Goal: Task Accomplishment & Management: Manage account settings

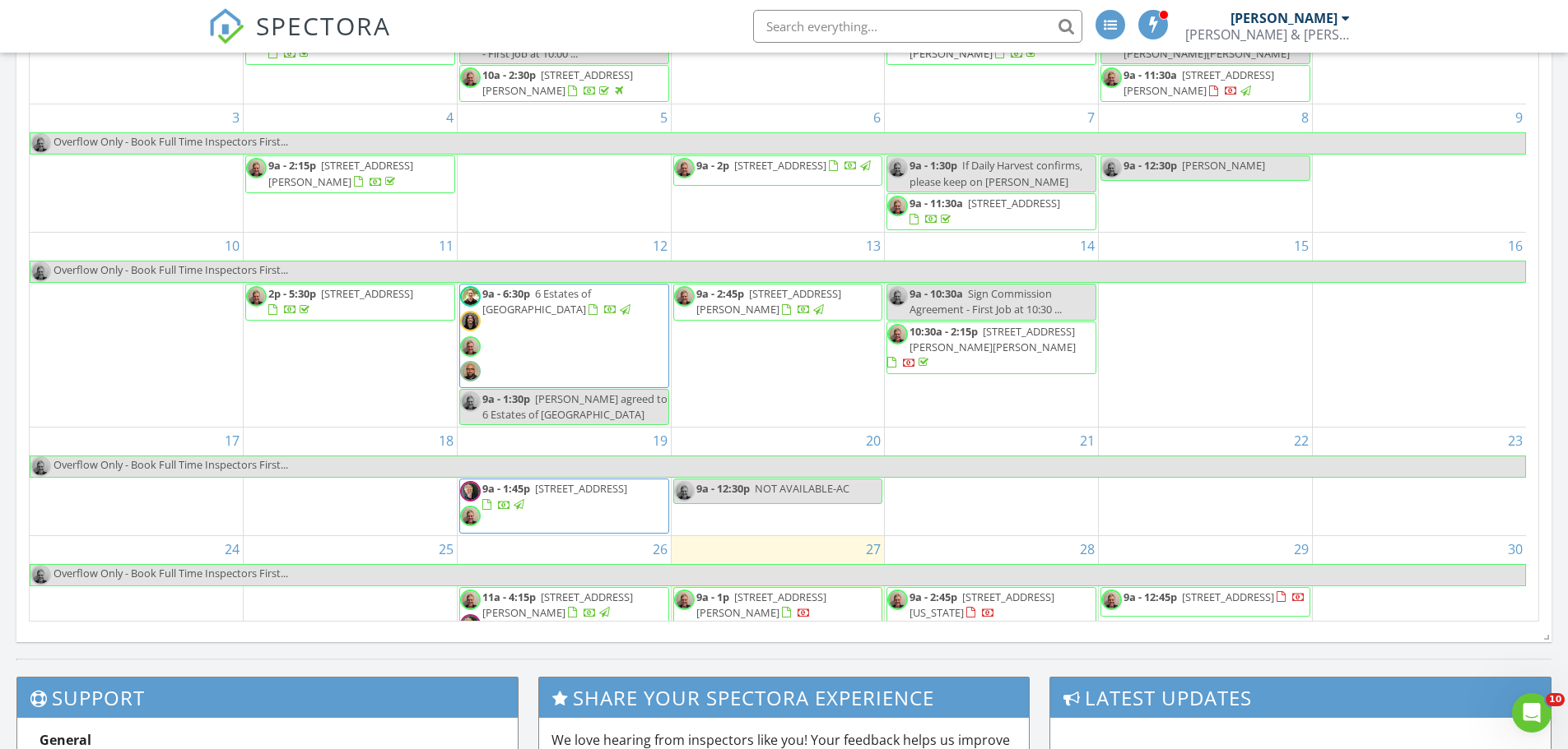
scroll to position [1358, 1593]
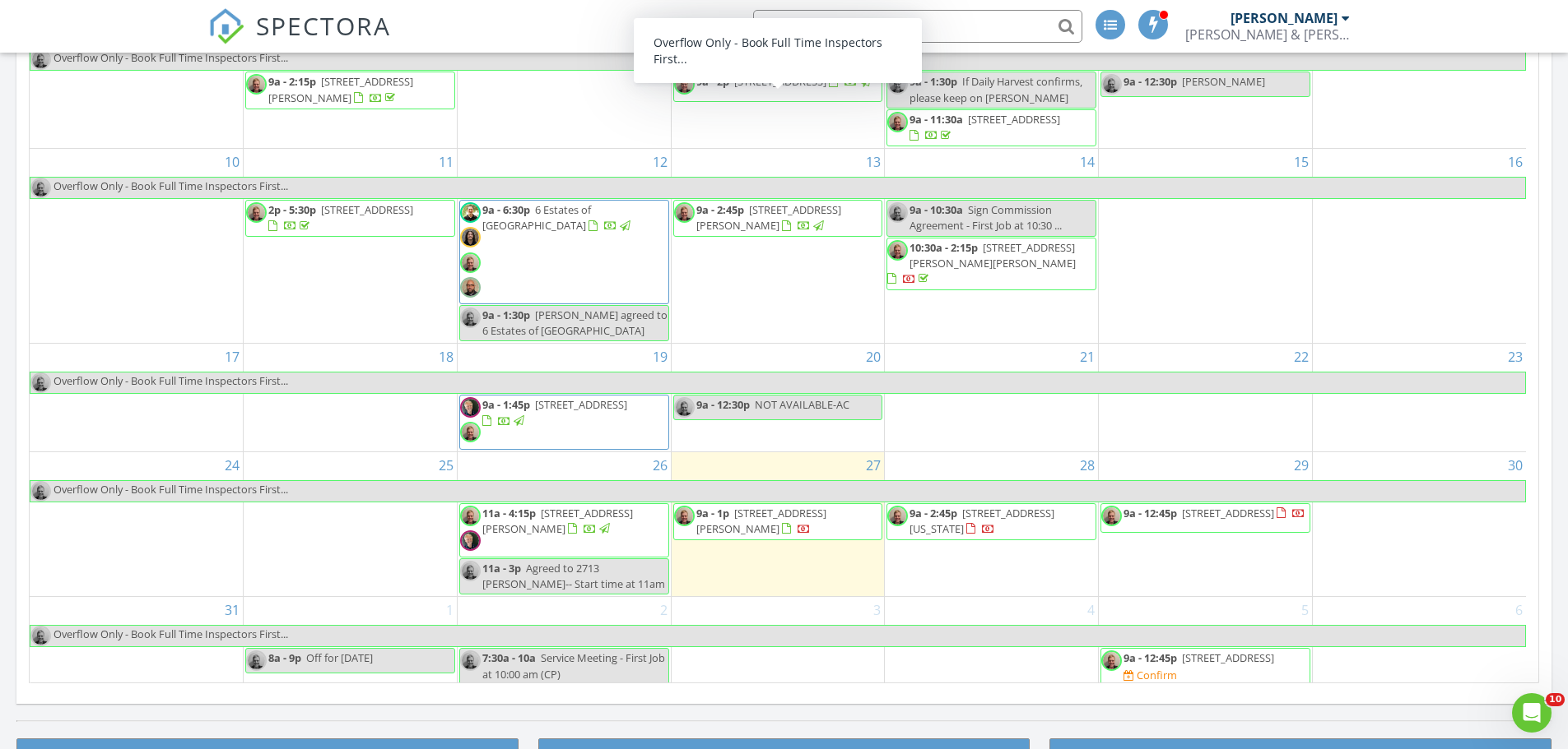
scroll to position [149, 0]
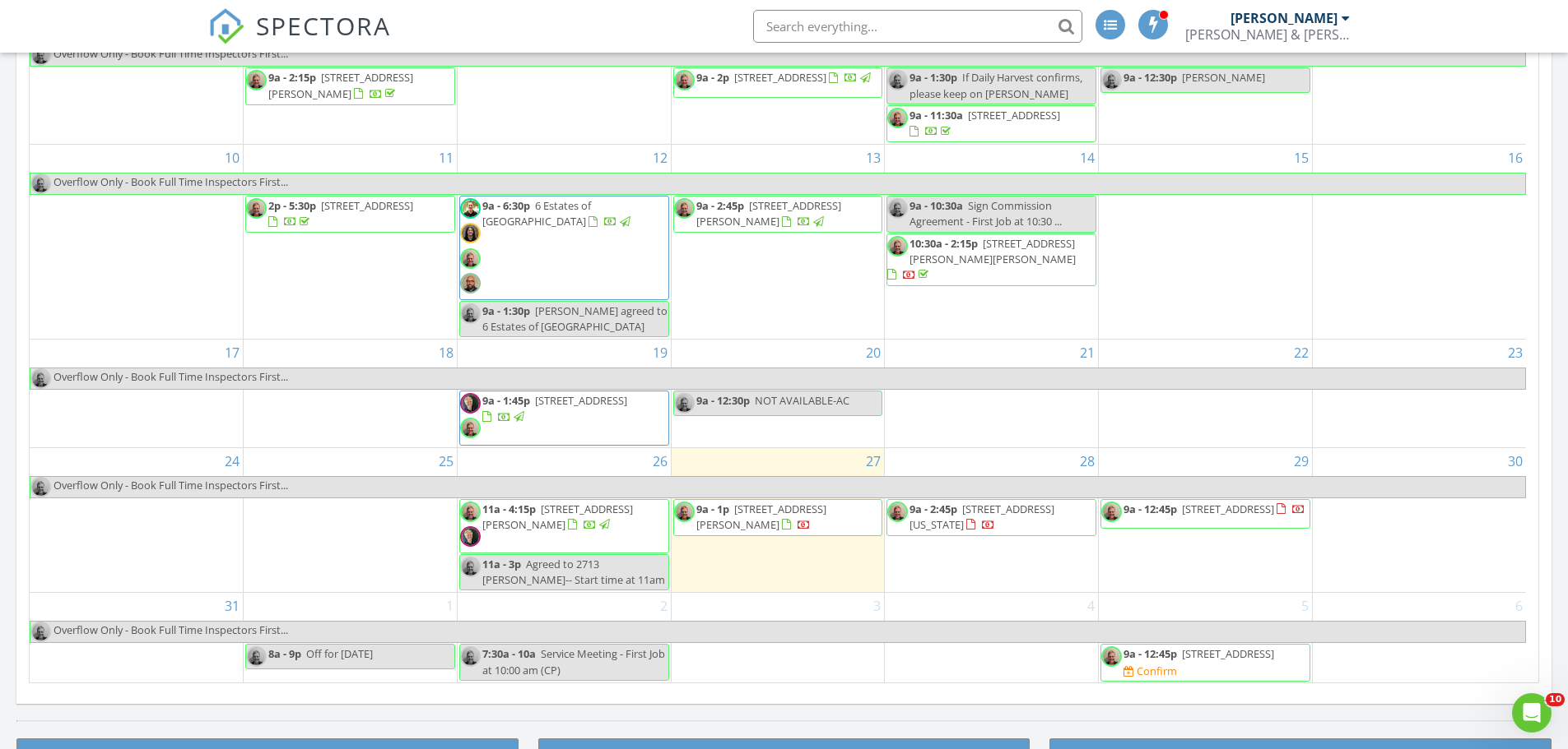
click at [798, 504] on span "[STREET_ADDRESS][PERSON_NAME]" at bounding box center [761, 516] width 130 height 31
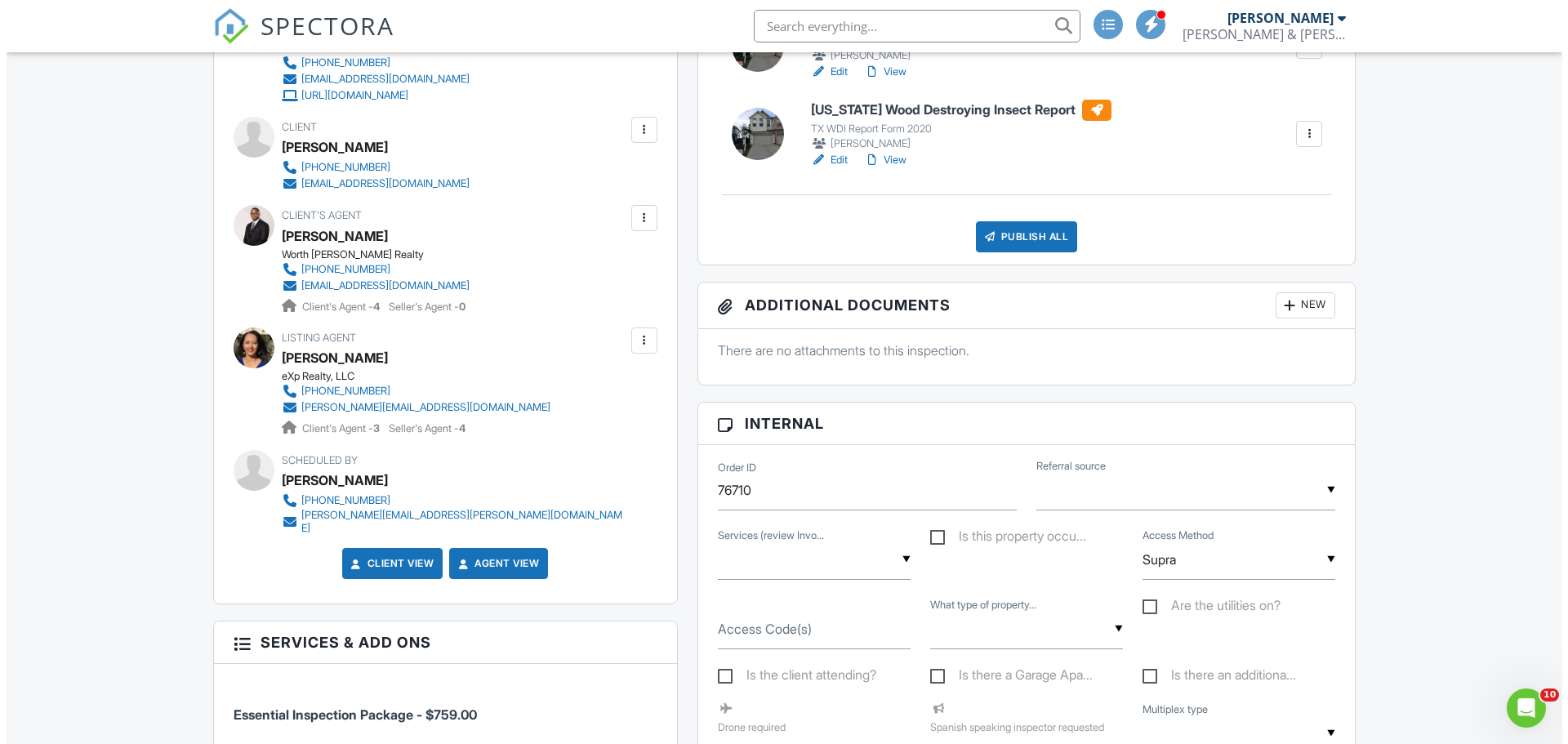
scroll to position [572, 0]
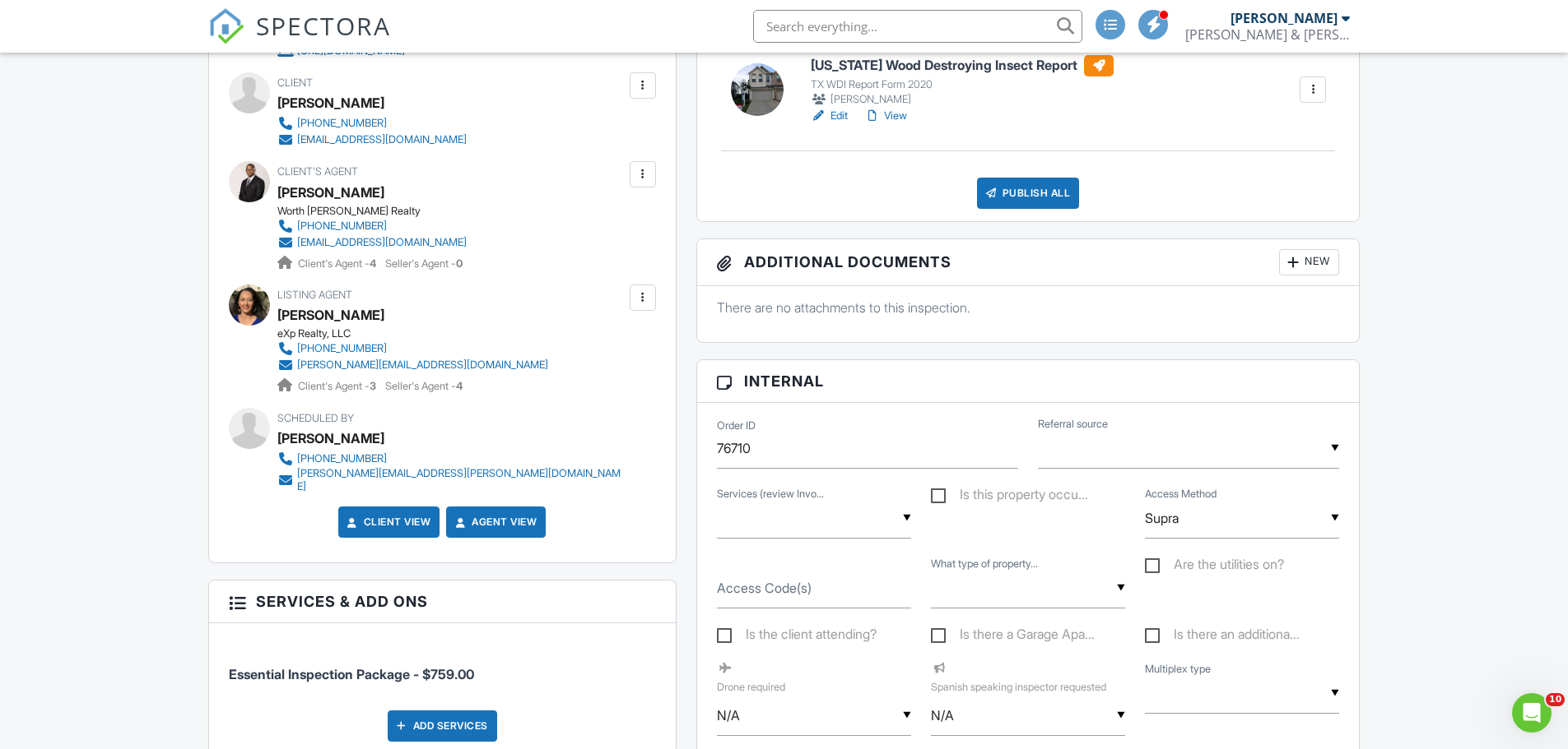
click at [1024, 199] on div "Publish All" at bounding box center [1029, 192] width 103 height 31
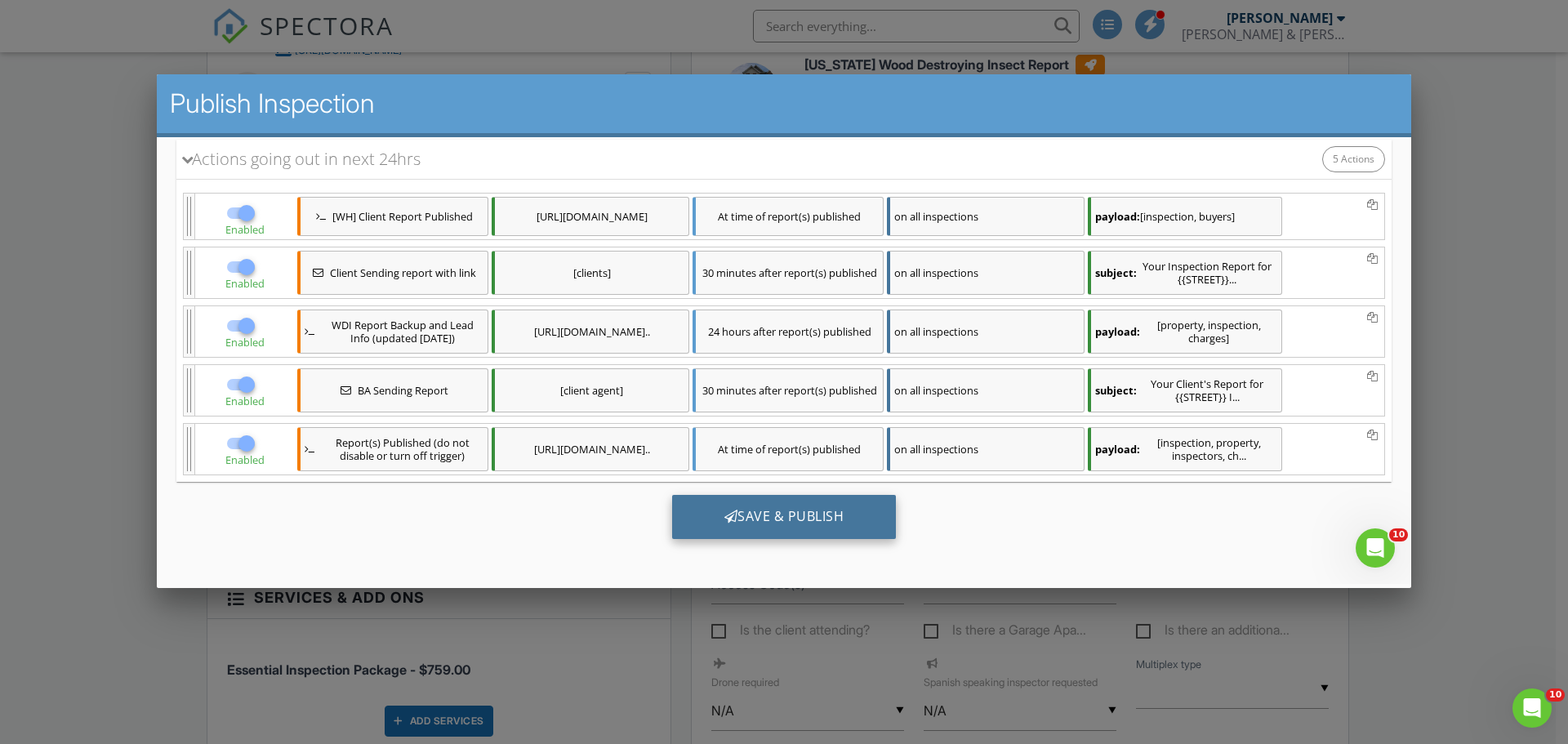
scroll to position [0, 0]
click at [817, 514] on div "Save & Publish" at bounding box center [784, 518] width 224 height 45
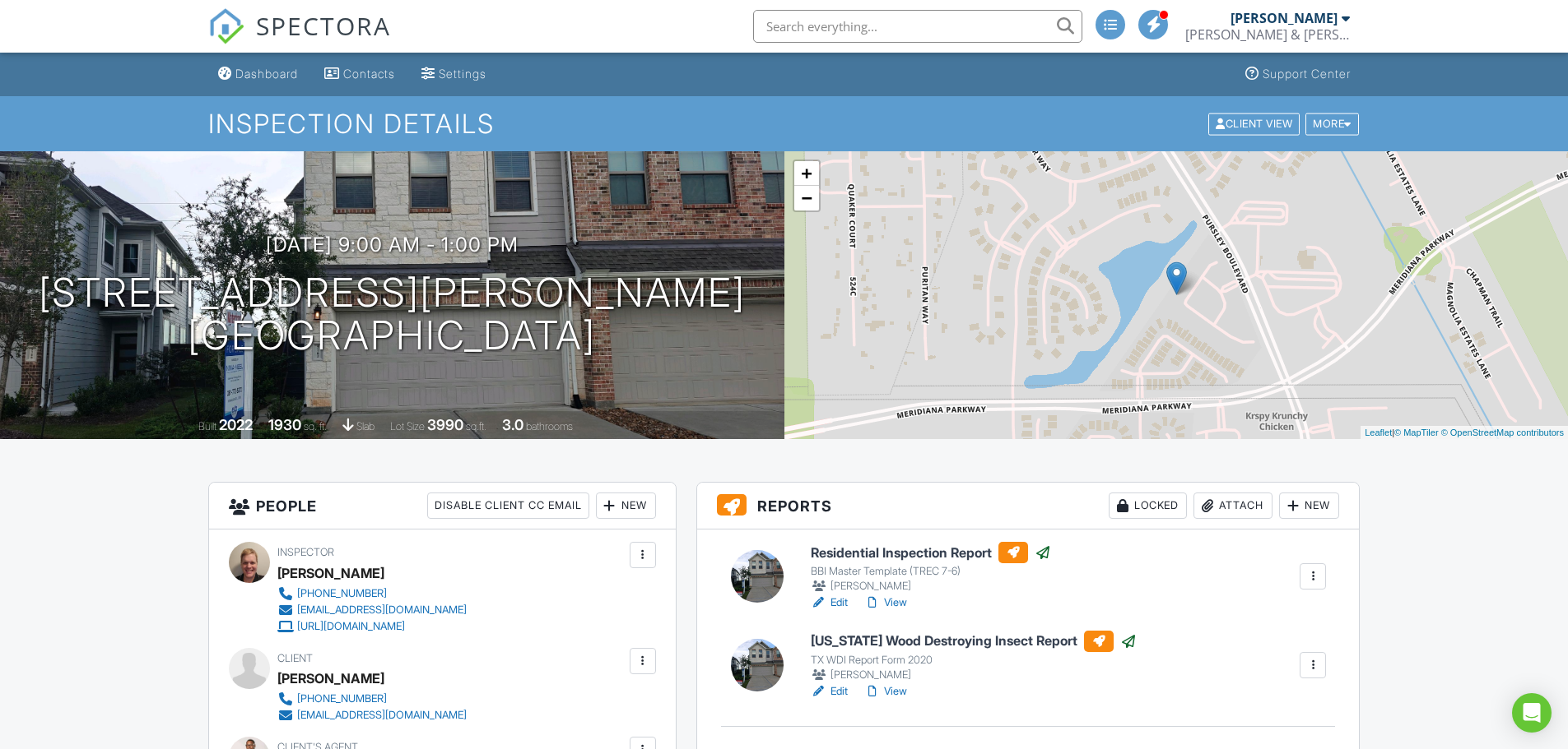
click at [342, 33] on span "SPECTORA" at bounding box center [323, 25] width 135 height 35
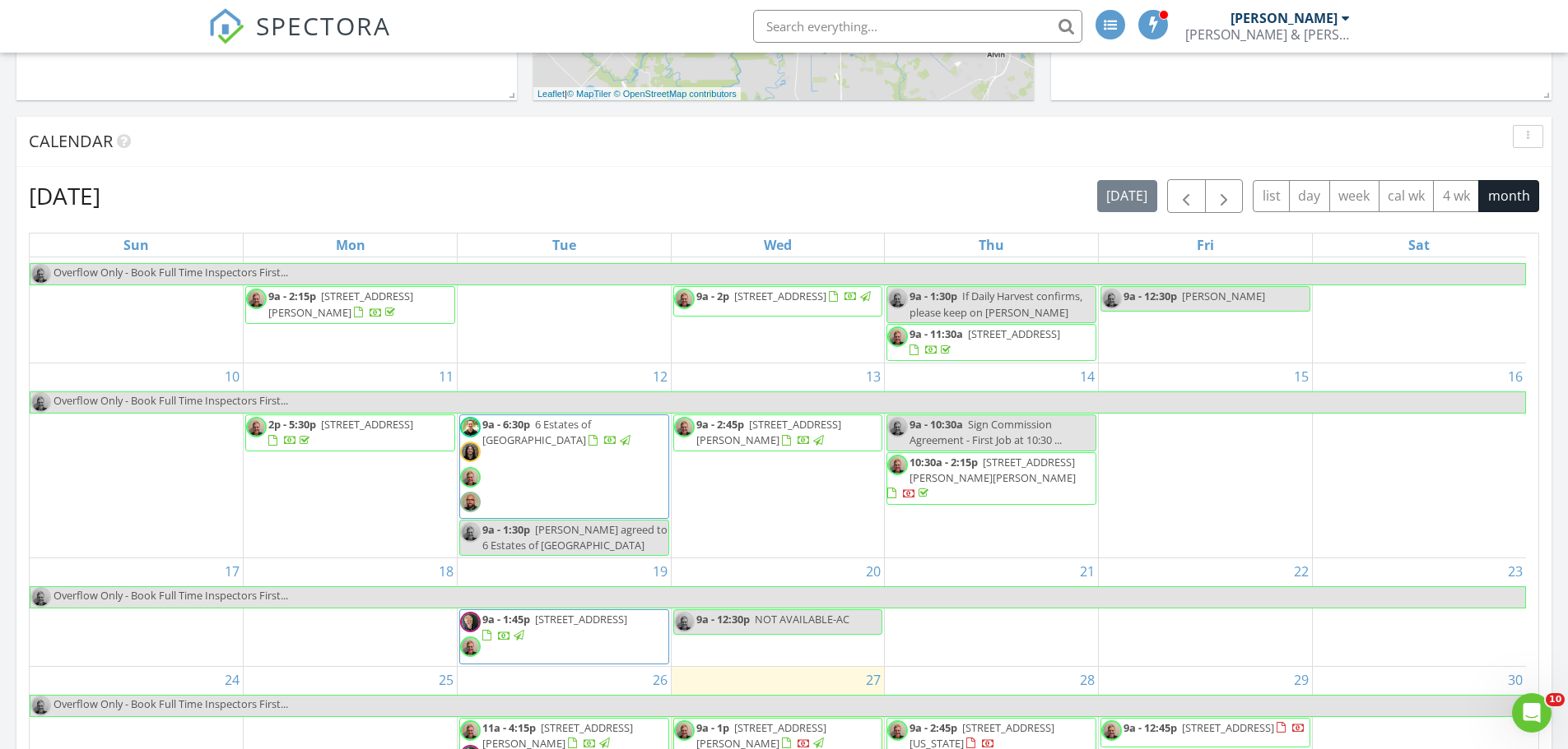
scroll to position [823, 0]
